Goal: Information Seeking & Learning: Learn about a topic

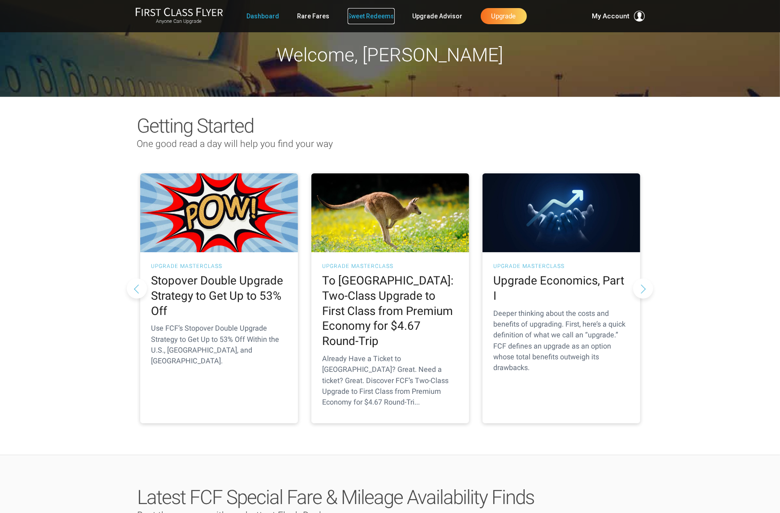
click at [391, 17] on link "Sweet Redeems" at bounding box center [371, 16] width 47 height 16
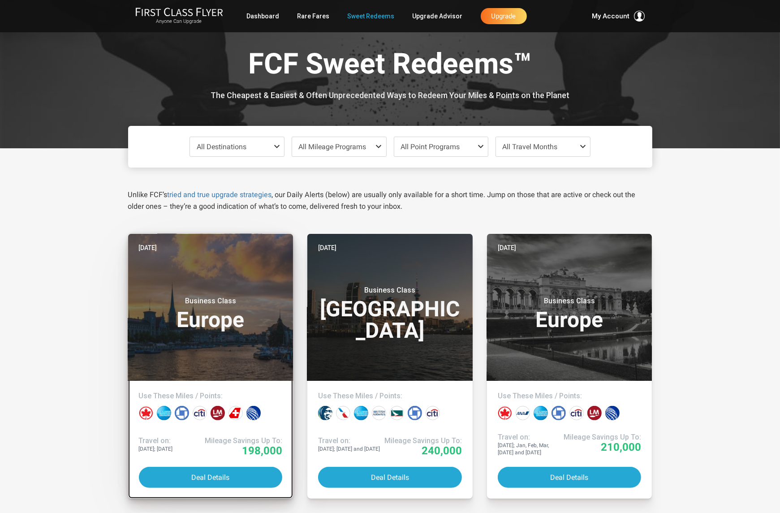
click at [228, 335] on div "Business Class Europe" at bounding box center [211, 311] width 144 height 47
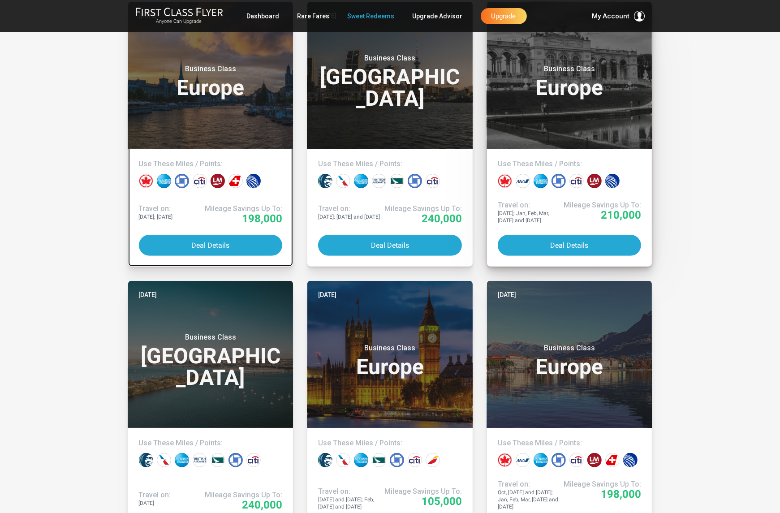
scroll to position [234, 0]
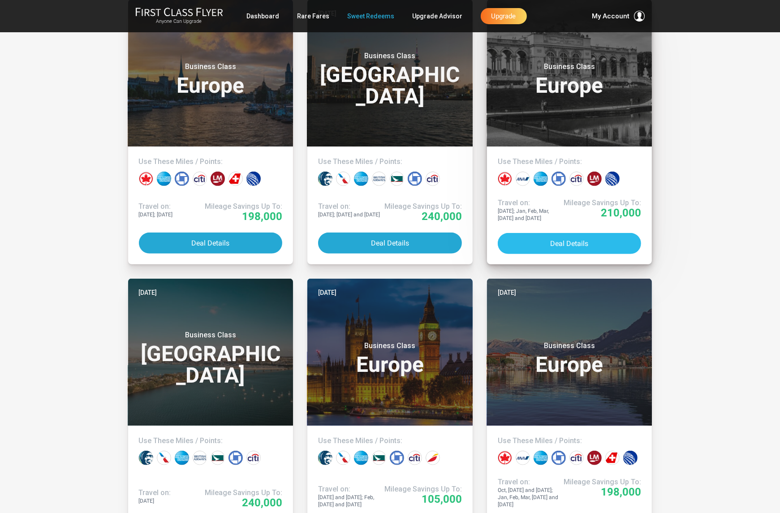
click at [564, 239] on button "Deal Details" at bounding box center [570, 243] width 144 height 21
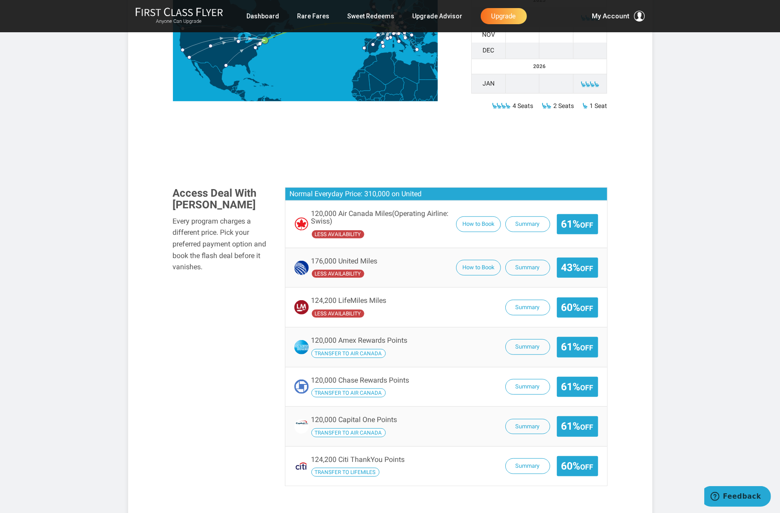
scroll to position [446, 0]
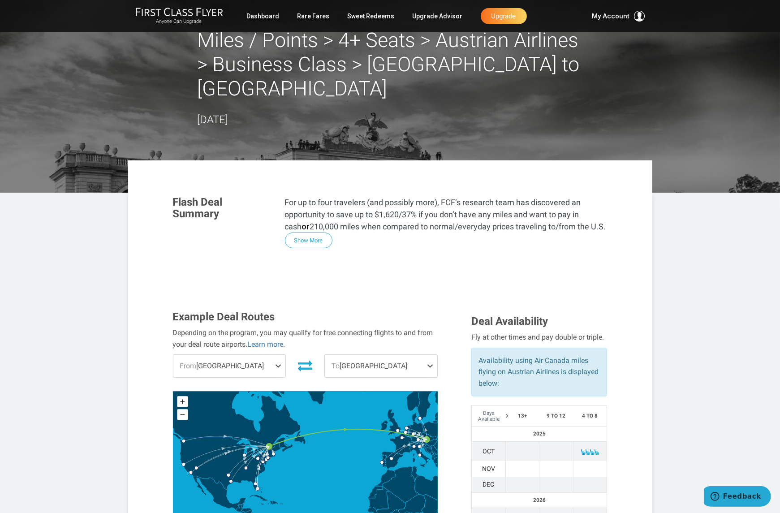
scroll to position [31, 0]
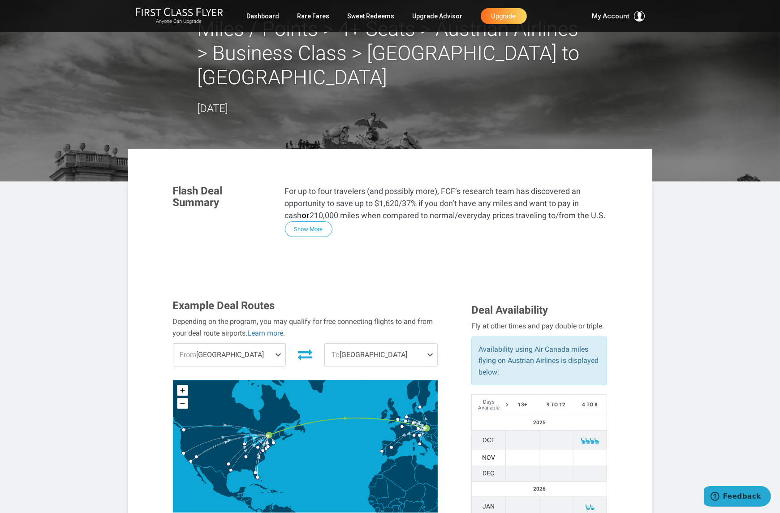
click at [356, 344] on span "To Vienna" at bounding box center [381, 355] width 112 height 22
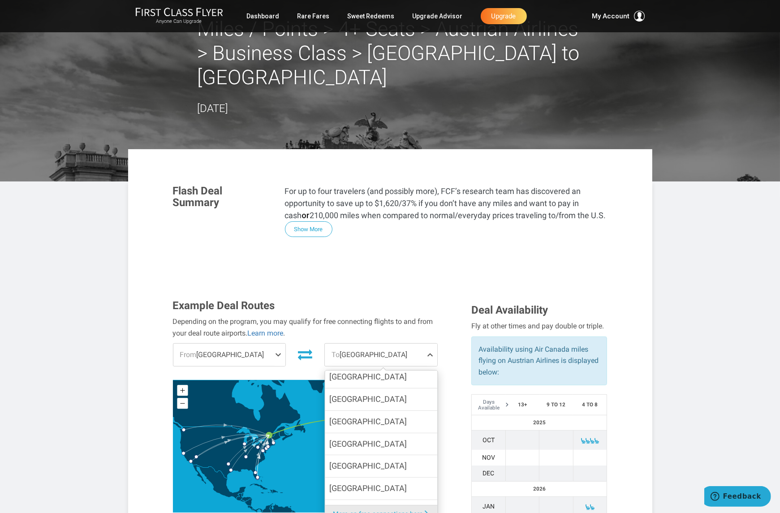
scroll to position [133, 0]
click at [385, 409] on label "London" at bounding box center [381, 420] width 112 height 22
click at [0, 0] on input "London" at bounding box center [0, 0] width 0 height 0
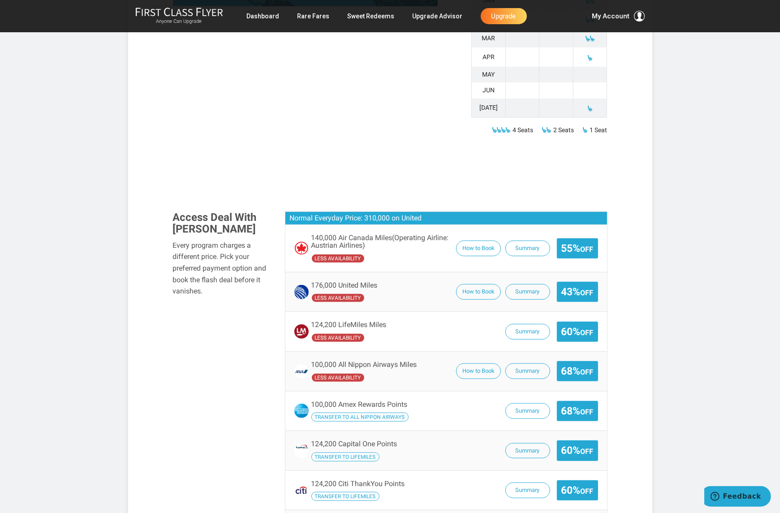
scroll to position [538, 0]
click at [523, 403] on button "Summary" at bounding box center [527, 411] width 45 height 16
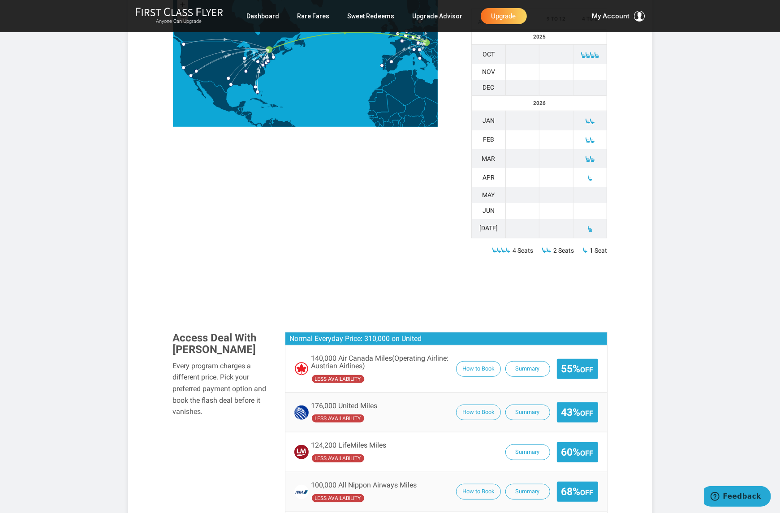
scroll to position [216, 0]
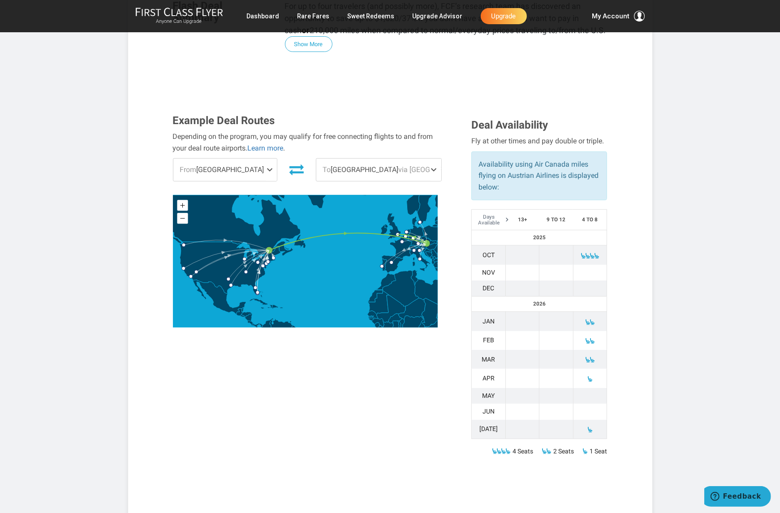
click at [270, 159] on span "From Montreal" at bounding box center [224, 170] width 103 height 22
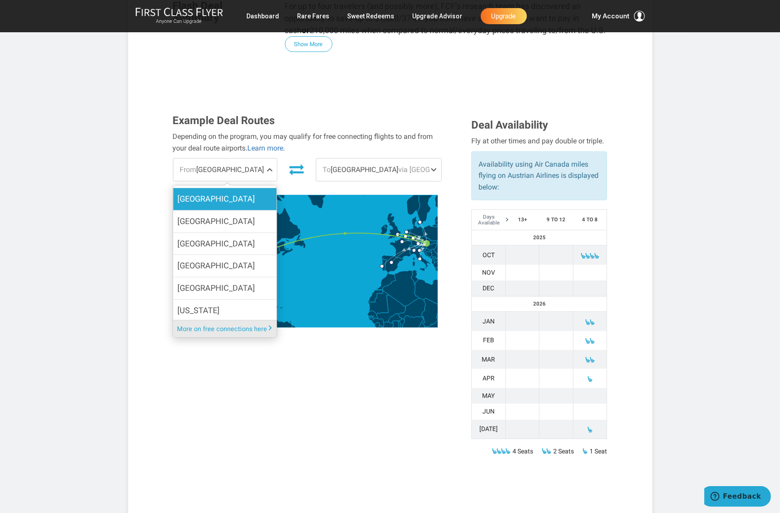
scroll to position [148, 0]
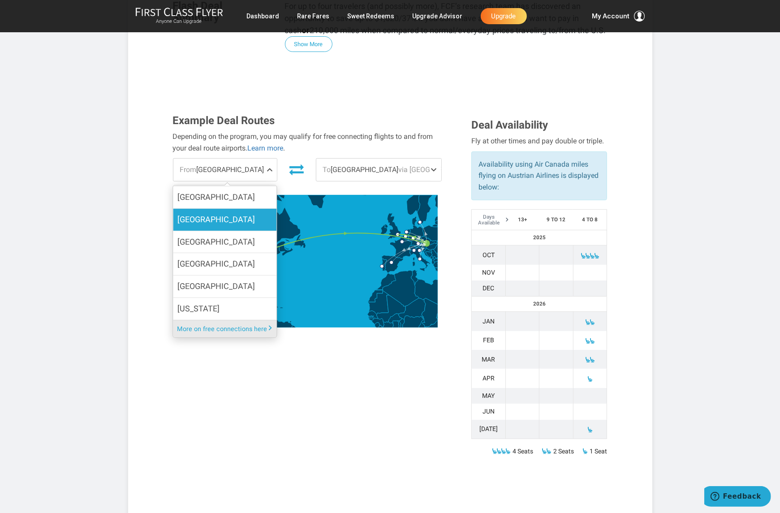
click at [248, 209] on label "Las Vegas" at bounding box center [224, 220] width 103 height 22
click at [0, 0] on input "Las Vegas" at bounding box center [0, 0] width 0 height 0
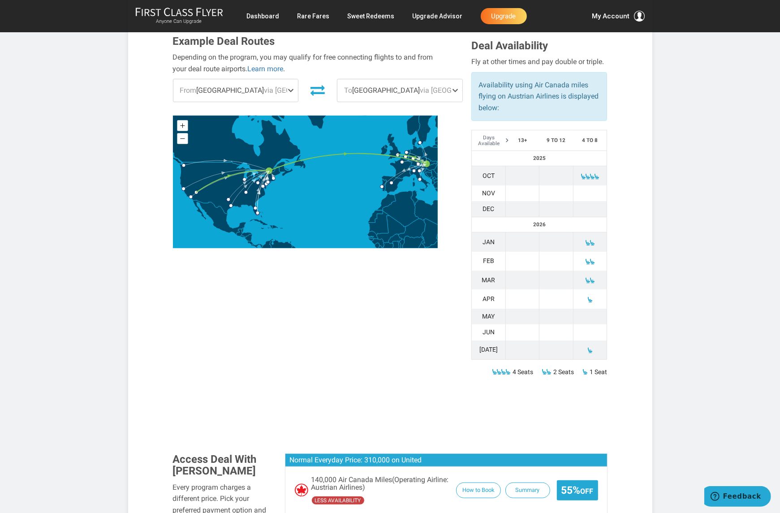
scroll to position [100, 0]
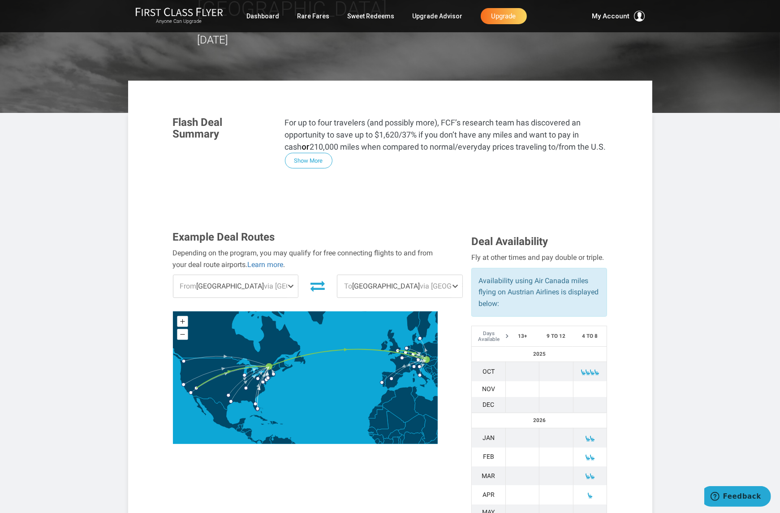
click at [420, 282] on span "via Vienna" at bounding box center [459, 286] width 79 height 9
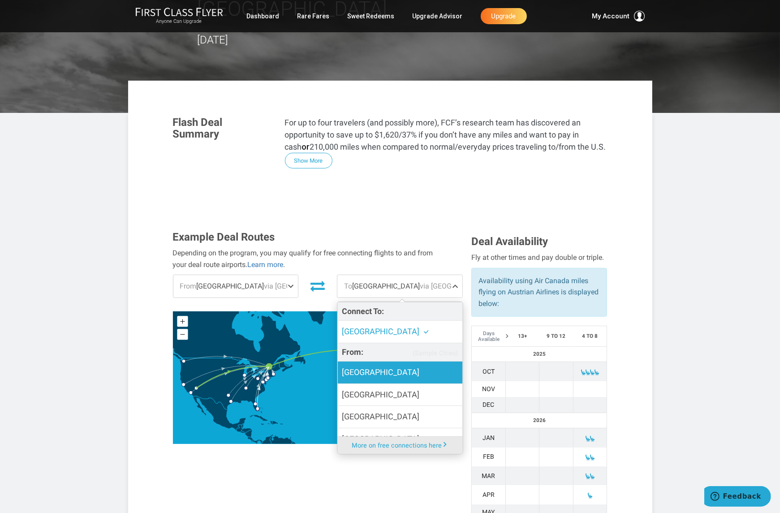
scroll to position [28, 0]
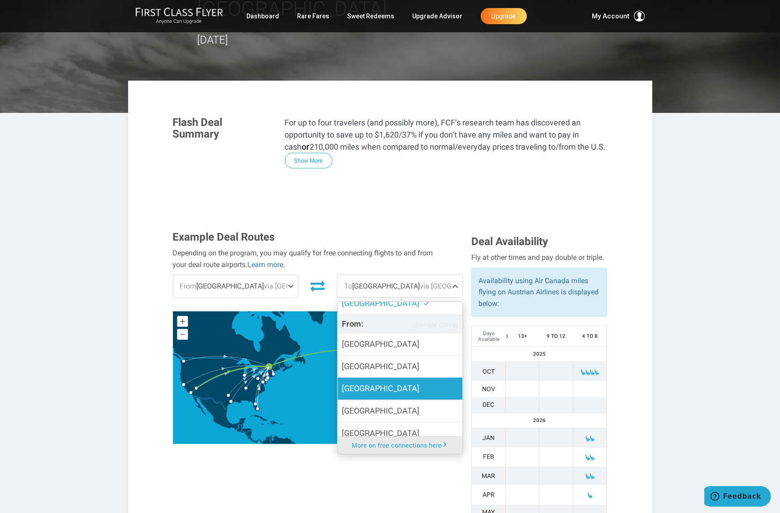
click at [387, 378] on label "Copenhagen" at bounding box center [399, 389] width 125 height 22
click at [0, 0] on input "Copenhagen" at bounding box center [0, 0] width 0 height 0
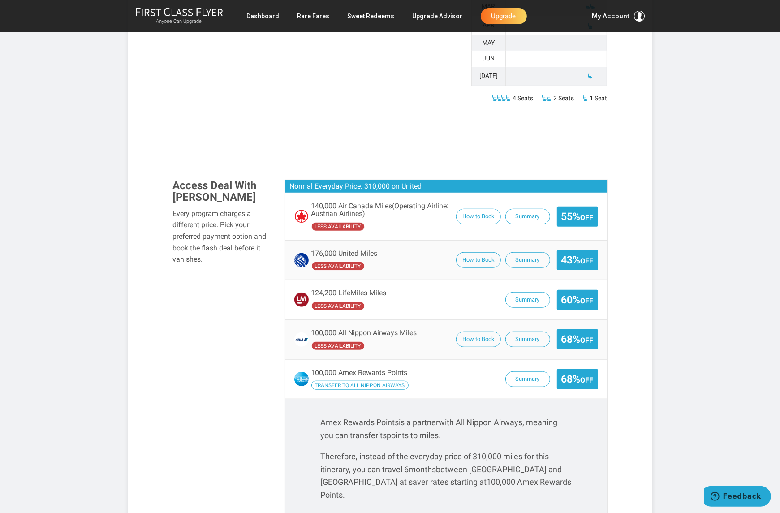
scroll to position [572, 0]
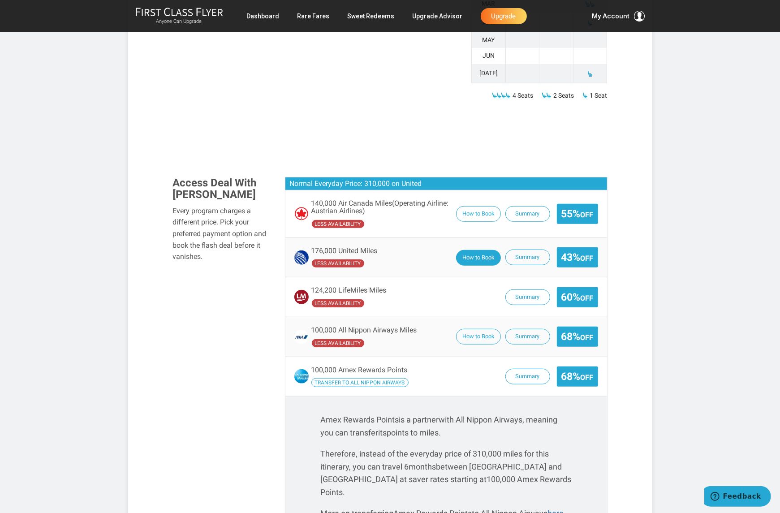
click at [466, 250] on button "How to Book" at bounding box center [478, 258] width 45 height 16
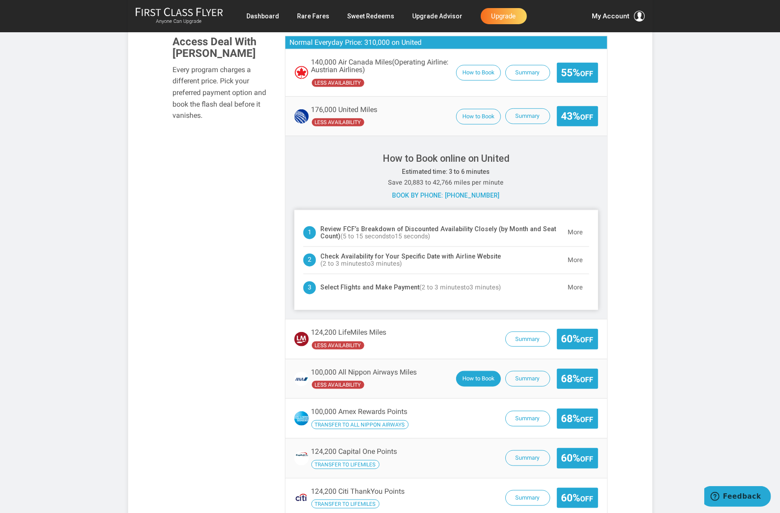
scroll to position [711, 0]
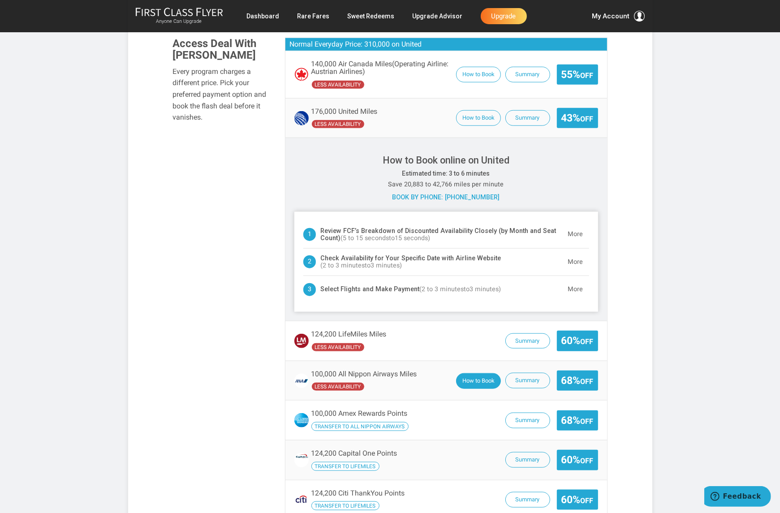
click at [476, 373] on button "How to Book" at bounding box center [478, 381] width 45 height 16
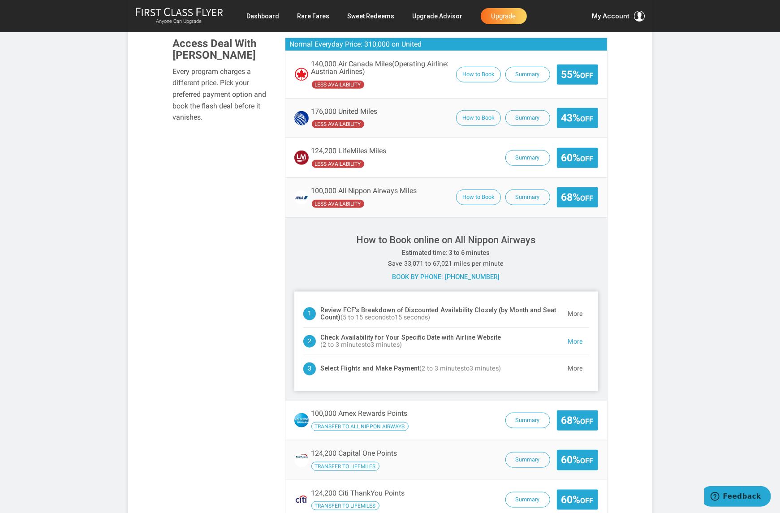
click at [569, 333] on button "More" at bounding box center [575, 342] width 27 height 18
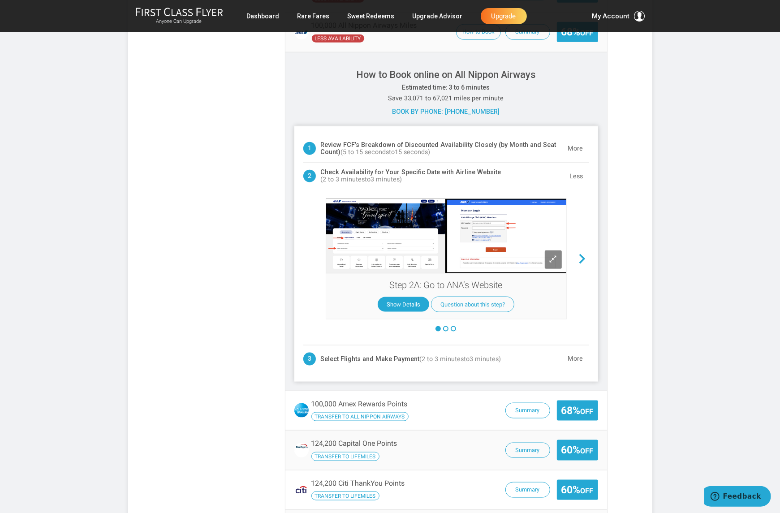
scroll to position [876, 0]
